Goal: Check status: Check status

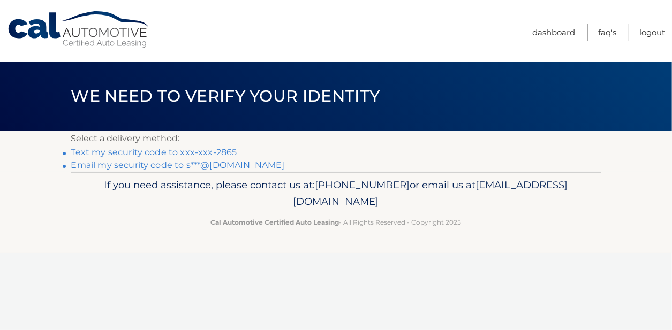
click at [197, 151] on link "Text my security code to xxx-xxx-2865" at bounding box center [154, 152] width 166 height 10
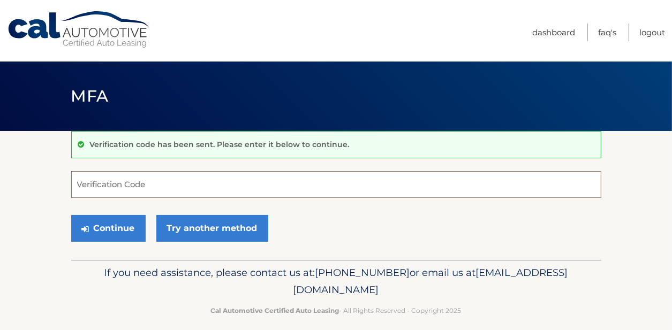
click at [123, 186] on input "Verification Code" at bounding box center [336, 184] width 530 height 27
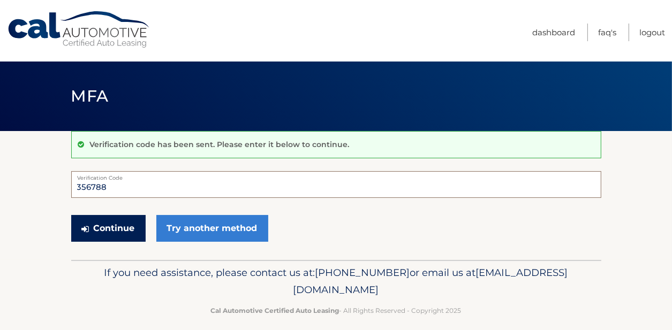
type input "356788"
click at [127, 228] on button "Continue" at bounding box center [108, 228] width 74 height 27
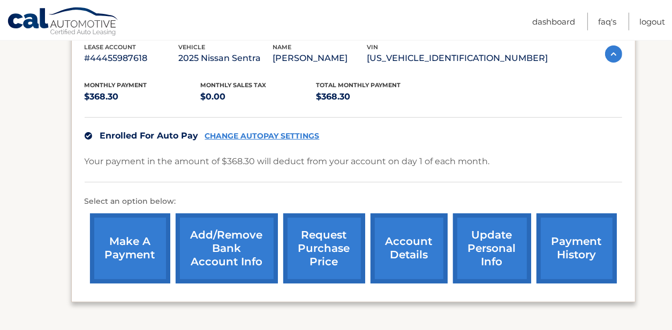
scroll to position [227, 0]
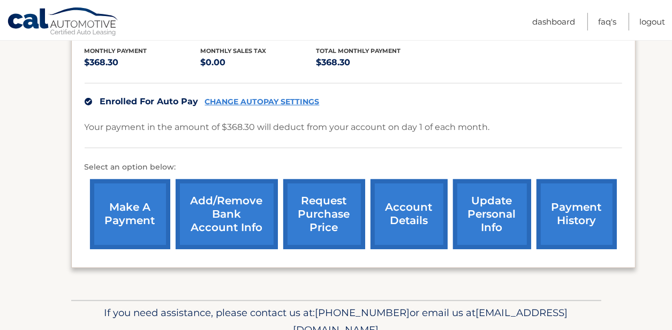
click at [536, 231] on link "payment history" at bounding box center [576, 214] width 80 height 70
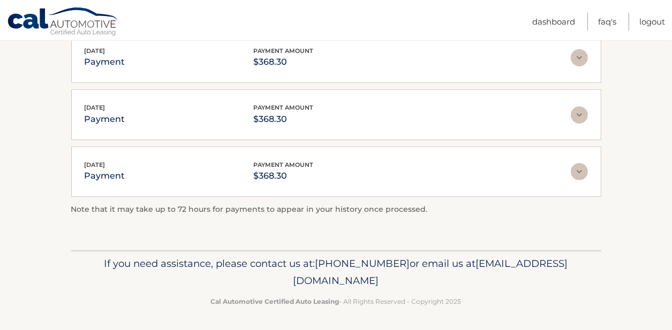
scroll to position [229, 0]
click at [650, 19] on link "Logout" at bounding box center [652, 22] width 26 height 18
